Goal: Task Accomplishment & Management: Manage account settings

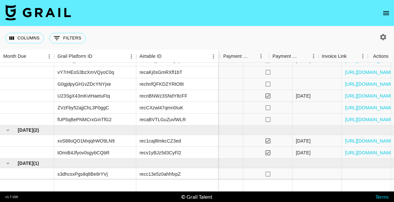
scroll to position [32, 820]
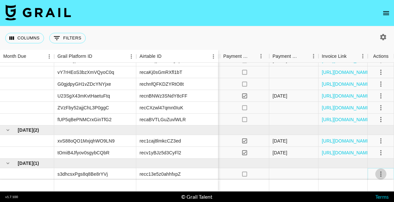
click at [380, 174] on icon "select merge strategy" at bounding box center [381, 174] width 8 height 8
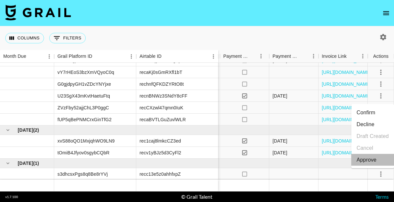
click at [363, 162] on div "Approve" at bounding box center [367, 160] width 20 height 8
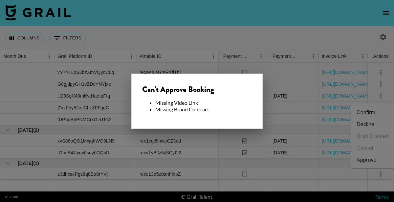
click at [335, 175] on div at bounding box center [197, 101] width 394 height 202
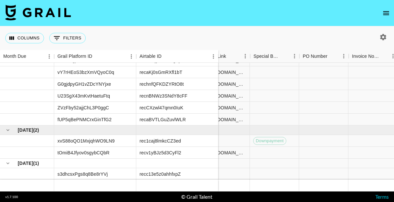
scroll to position [32, 543]
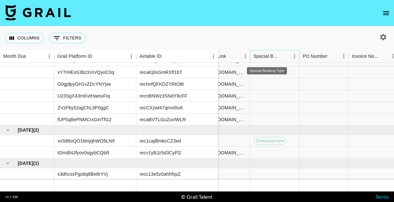
click at [280, 58] on div "Special Booking Type" at bounding box center [267, 56] width 27 height 13
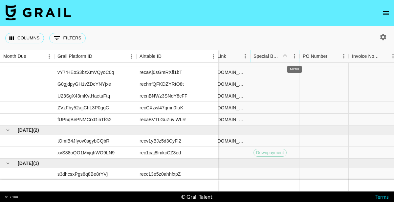
click at [294, 56] on icon "Menu" at bounding box center [294, 56] width 1 height 4
click at [285, 55] on icon "Sort" at bounding box center [285, 56] width 4 height 4
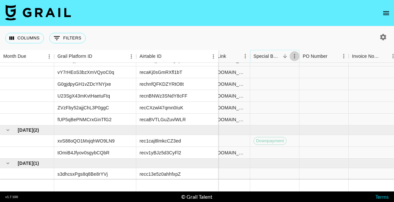
click at [295, 56] on icon "Menu" at bounding box center [294, 56] width 1 height 4
click at [262, 56] on div "Special Booking Type" at bounding box center [267, 56] width 27 height 13
click at [274, 170] on div at bounding box center [274, 174] width 49 height 12
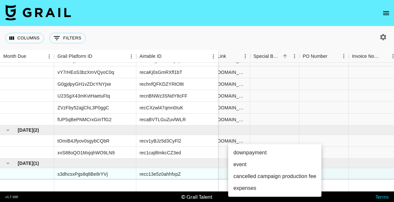
click at [279, 137] on div at bounding box center [197, 101] width 394 height 202
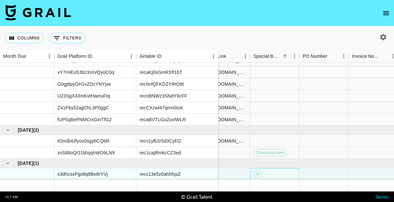
click at [261, 175] on span "U" at bounding box center [258, 174] width 8 height 6
click at [257, 173] on span "U" at bounding box center [258, 174] width 8 height 6
click at [258, 173] on span "U" at bounding box center [258, 174] width 8 height 6
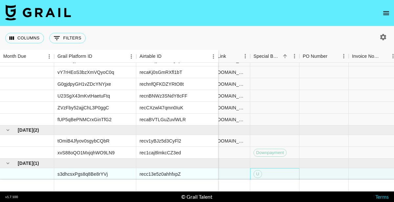
click at [259, 173] on span "U" at bounding box center [258, 174] width 8 height 6
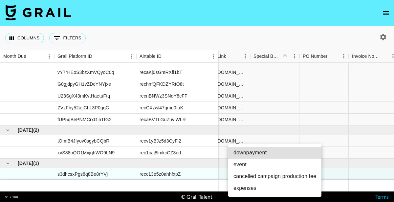
click at [329, 183] on div at bounding box center [197, 101] width 394 height 202
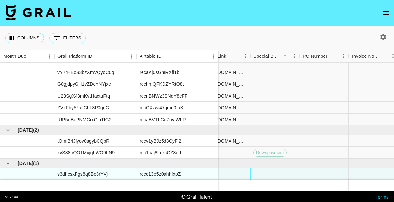
click at [274, 173] on div at bounding box center [274, 174] width 49 height 12
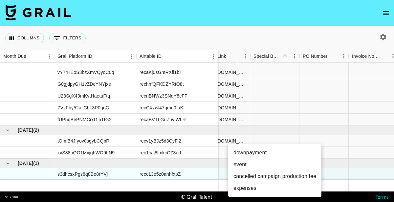
click at [270, 119] on div at bounding box center [197, 101] width 394 height 202
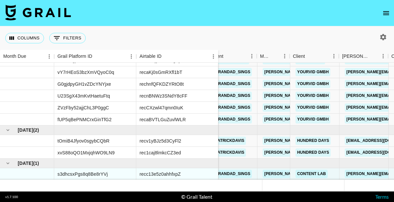
scroll to position [32, 10]
click at [370, 174] on link "[PERSON_NAME][EMAIL_ADDRESS][DOMAIN_NAME]" at bounding box center [398, 174] width 107 height 8
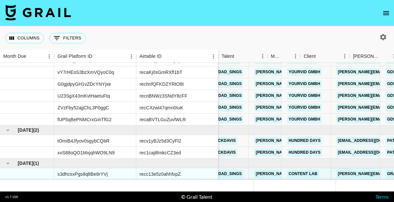
scroll to position [32, 0]
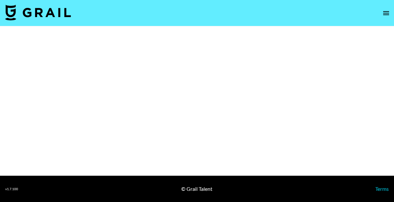
select select "Brand"
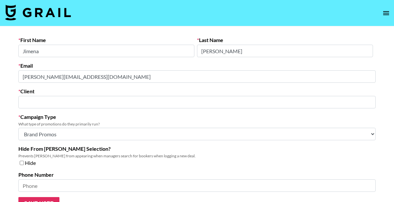
type input "Content Lab"
click at [386, 13] on icon "open drawer" at bounding box center [386, 13] width 6 height 4
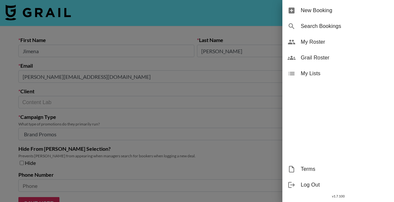
click at [328, 26] on span "Search Bookings" at bounding box center [345, 26] width 88 height 8
select select "id"
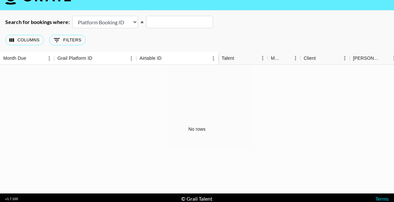
scroll to position [18, 0]
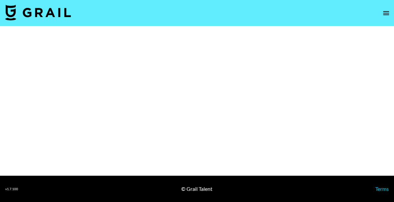
select select "Brand"
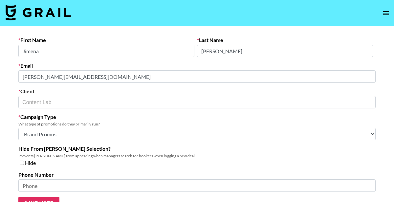
select select "id"
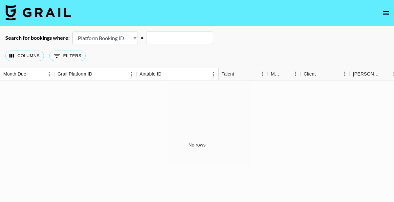
scroll to position [18, 0]
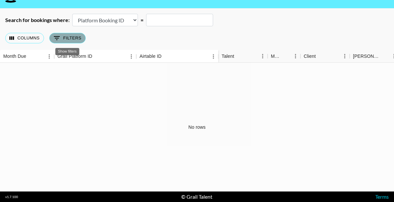
click at [72, 37] on button "0 Filters" at bounding box center [67, 38] width 36 height 11
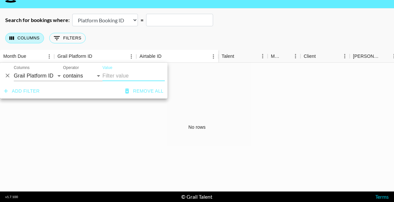
click at [22, 38] on button "Columns" at bounding box center [24, 38] width 39 height 11
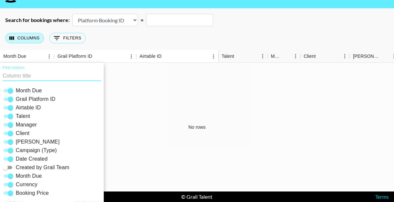
scroll to position [26, 0]
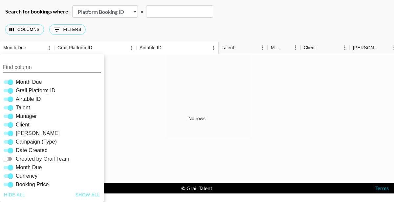
click at [6, 158] on input "Created by Grail Team" at bounding box center [5, 159] width 24 height 8
checkbox input "true"
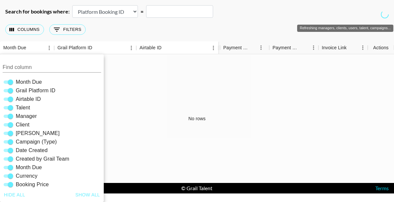
click at [384, 18] on icon "Refreshing managers, clients, users, talent, campaigns..." at bounding box center [385, 15] width 8 height 8
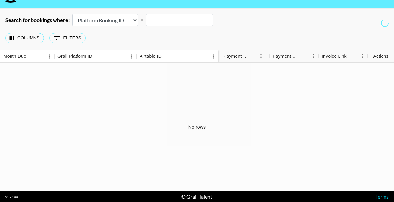
scroll to position [0, 0]
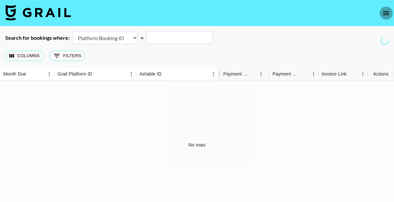
click at [388, 11] on icon "open drawer" at bounding box center [386, 13] width 8 height 8
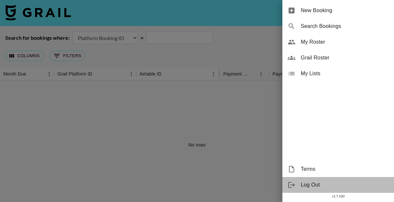
click at [313, 184] on span "Log Out" at bounding box center [345, 185] width 88 height 8
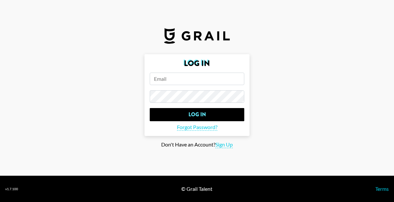
select select "id"
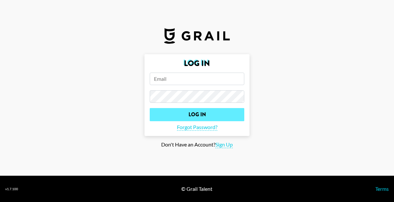
type input "judy.manning@grail-talent.com"
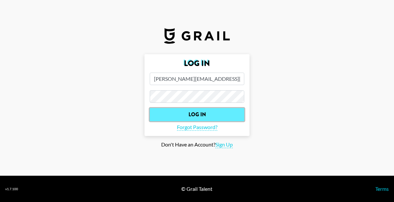
click at [197, 116] on input "Log In" at bounding box center [197, 114] width 95 height 13
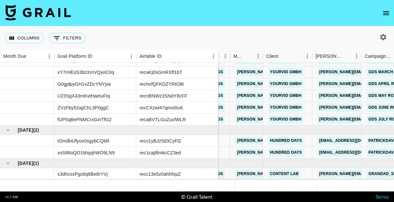
scroll to position [32, 40]
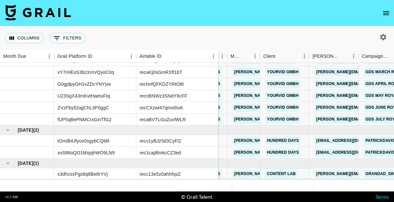
click at [282, 175] on link "Content Lab" at bounding box center [281, 174] width 32 height 8
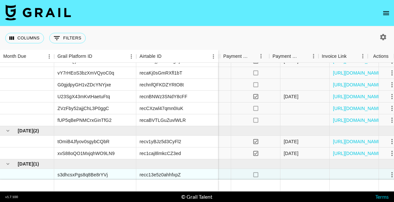
scroll to position [31, 869]
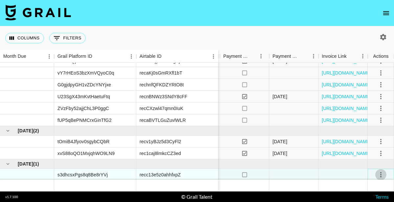
click at [382, 174] on icon "select merge strategy" at bounding box center [381, 175] width 8 height 8
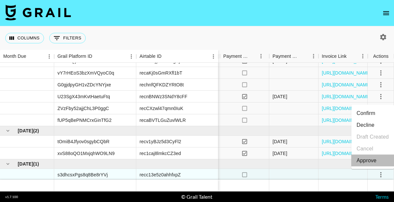
click at [368, 161] on div "Approve" at bounding box center [367, 161] width 20 height 8
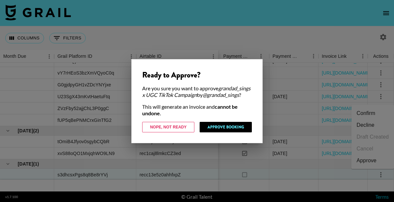
click at [331, 174] on div at bounding box center [197, 101] width 394 height 202
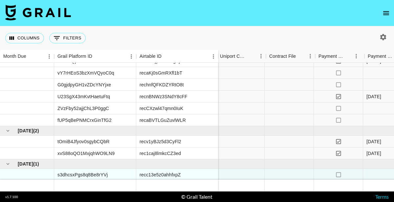
scroll to position [31, 773]
click at [286, 183] on div at bounding box center [291, 185] width 49 height 11
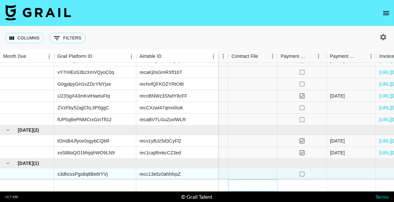
scroll to position [32, 869]
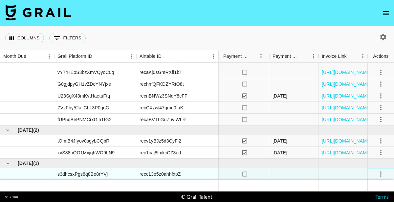
click at [381, 175] on icon "select merge strategy" at bounding box center [381, 174] width 8 height 8
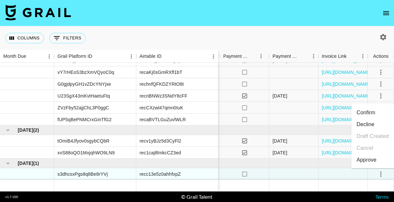
click at [368, 161] on div "Approve" at bounding box center [367, 160] width 20 height 8
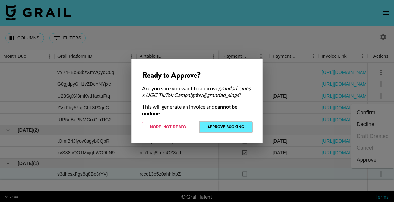
click at [225, 131] on button "Approve Booking" at bounding box center [226, 127] width 52 height 11
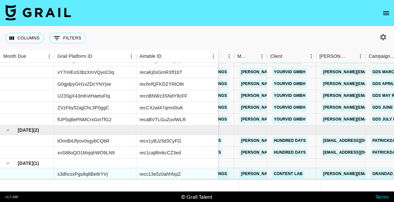
scroll to position [32, 0]
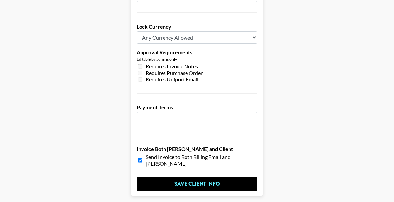
scroll to position [539, 0]
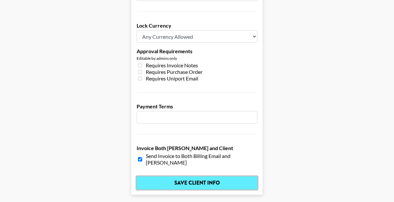
click at [189, 176] on input "Save Client Info" at bounding box center [197, 182] width 121 height 13
